Goal: Information Seeking & Learning: Understand process/instructions

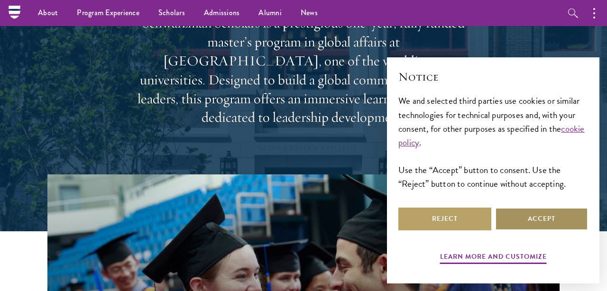
click at [512, 217] on button "Accept" at bounding box center [541, 219] width 93 height 23
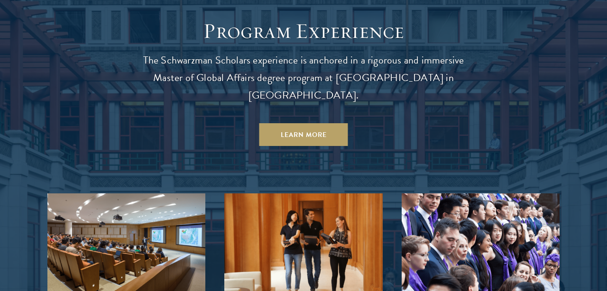
scroll to position [822, 0]
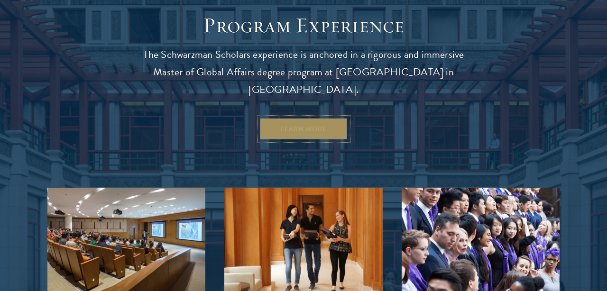
click at [319, 118] on link "Learn More" at bounding box center [303, 129] width 89 height 23
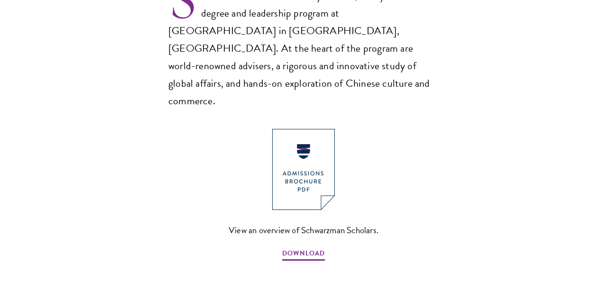
scroll to position [679, 0]
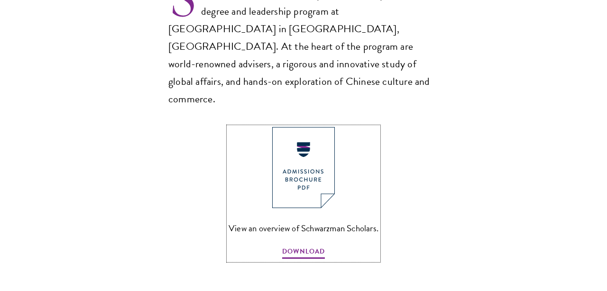
click at [319, 127] on img at bounding box center [303, 167] width 63 height 81
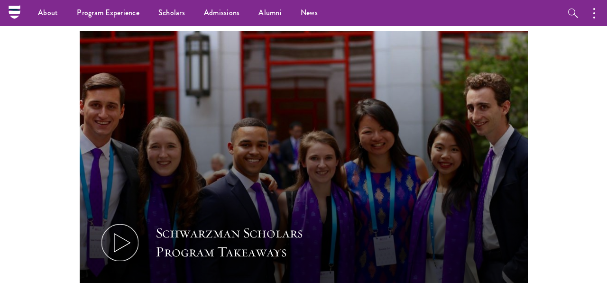
scroll to position [0, 0]
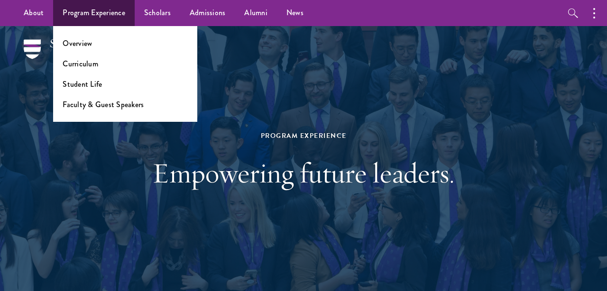
click at [79, 49] on ul "Overview Curriculum Student Life Faculty & Guest Speakers" at bounding box center [125, 74] width 144 height 96
click at [83, 46] on link "Overview" at bounding box center [77, 43] width 29 height 11
click at [86, 68] on link "Curriculum" at bounding box center [81, 63] width 36 height 11
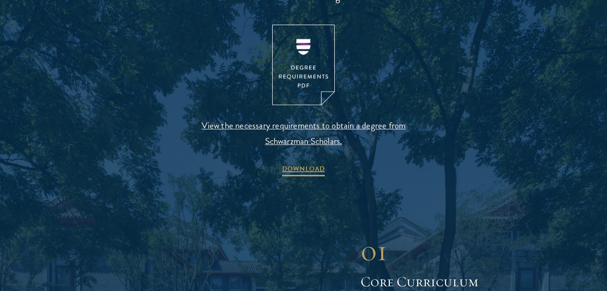
scroll to position [1036, 0]
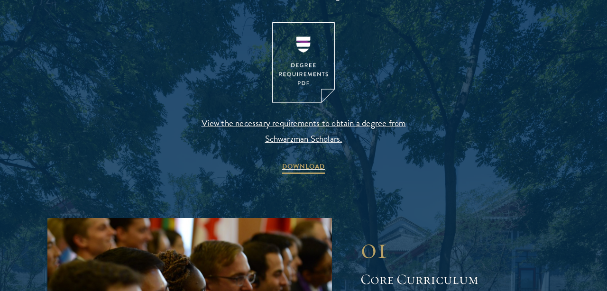
click at [284, 80] on img at bounding box center [303, 62] width 63 height 81
click at [306, 49] on img at bounding box center [303, 62] width 63 height 81
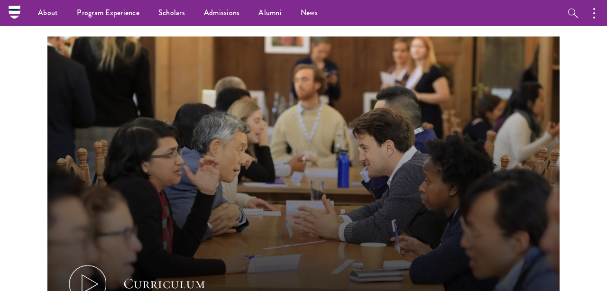
scroll to position [343, 0]
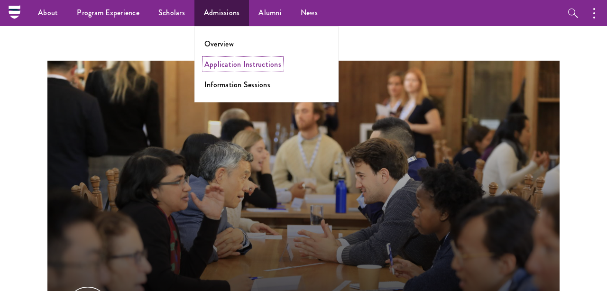
click at [223, 65] on link "Application Instructions" at bounding box center [242, 64] width 77 height 11
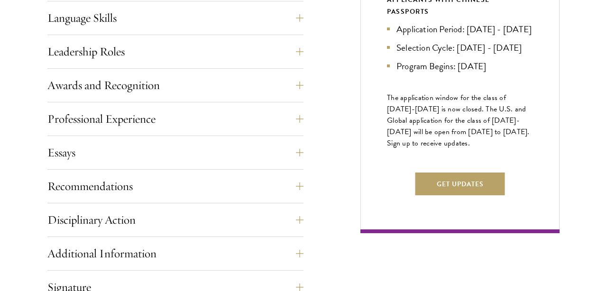
scroll to position [541, 0]
